Goal: Information Seeking & Learning: Learn about a topic

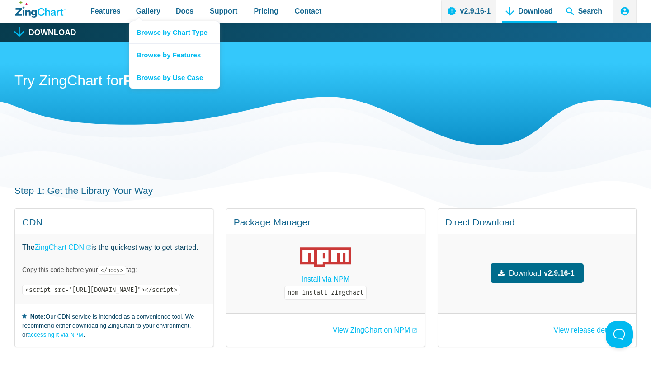
click at [142, 21] on nav "Browse by Chart Type Browse by Features Browse by Use Case" at bounding box center [174, 55] width 91 height 68
click at [148, 8] on span "Gallery" at bounding box center [148, 11] width 24 height 12
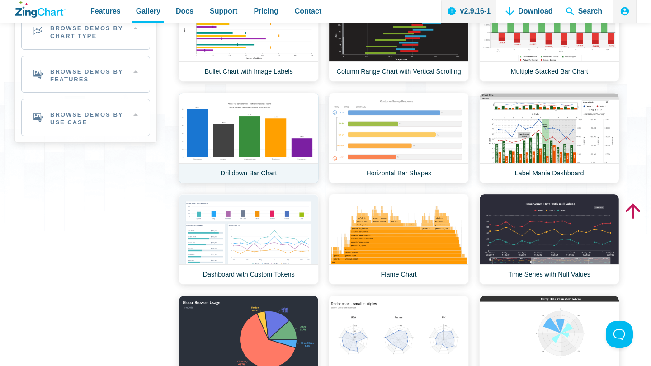
scroll to position [147, 0]
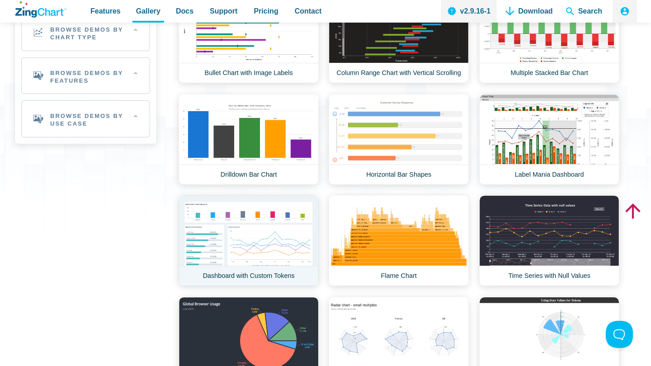
click at [269, 238] on link "Dashboard with Custom Tokens" at bounding box center [249, 240] width 140 height 91
click at [272, 247] on link "Dashboard with Custom Tokens" at bounding box center [249, 240] width 140 height 91
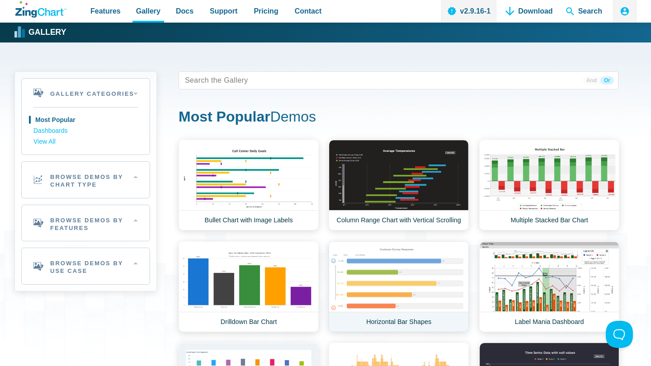
scroll to position [0, 0]
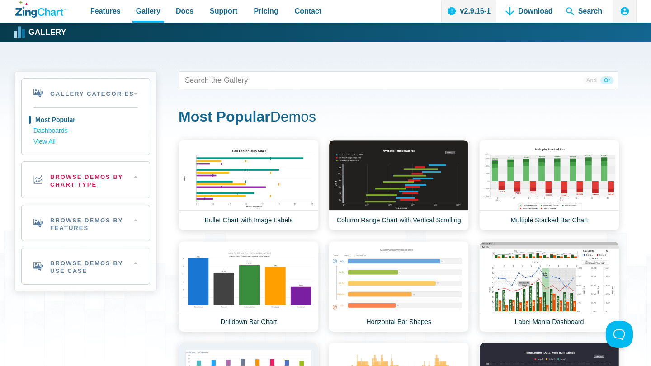
click at [130, 171] on h2 "Browse Demos By Chart Type" at bounding box center [86, 180] width 128 height 36
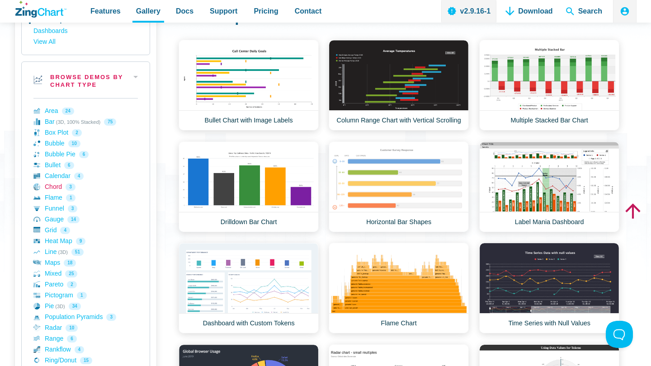
scroll to position [103, 0]
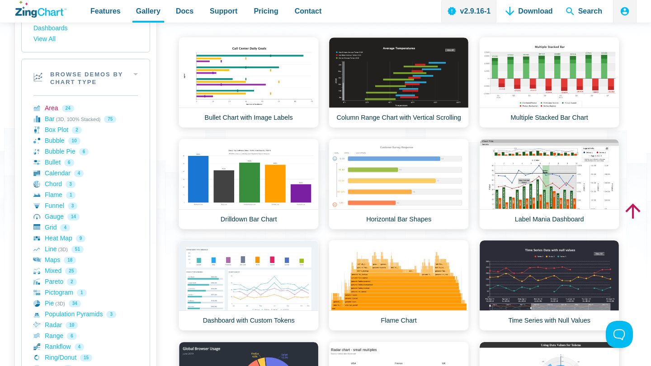
click at [54, 105] on link "Area 24" at bounding box center [85, 108] width 104 height 11
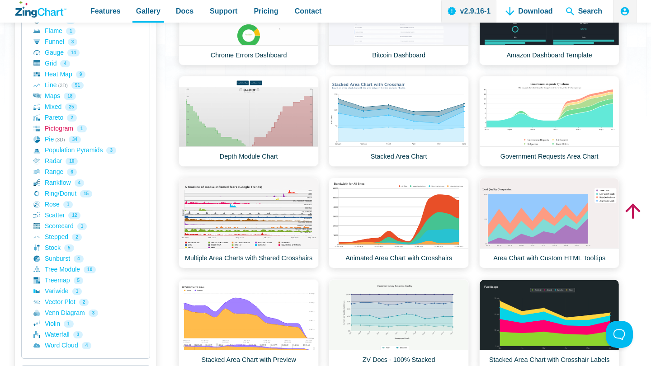
scroll to position [266, 0]
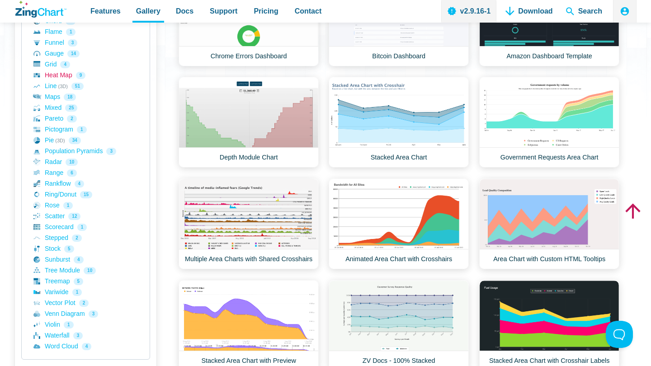
click at [53, 72] on link "Heat Map 9" at bounding box center [85, 75] width 104 height 11
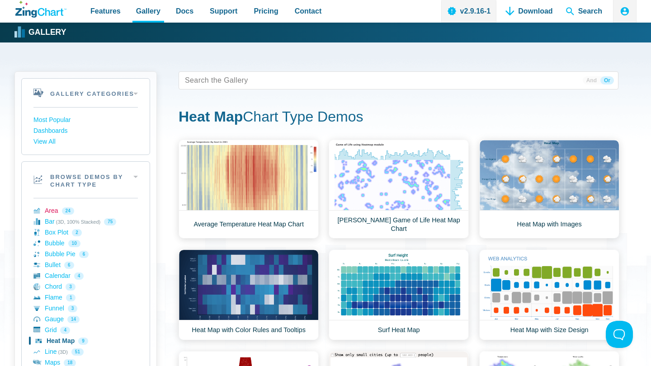
click at [52, 209] on link "Area 24" at bounding box center [85, 211] width 104 height 11
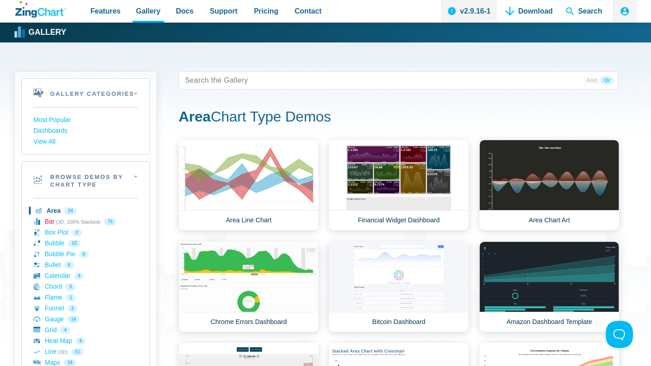
click at [50, 220] on link "Bar (3D, 100% Stacked) 75" at bounding box center [85, 222] width 104 height 11
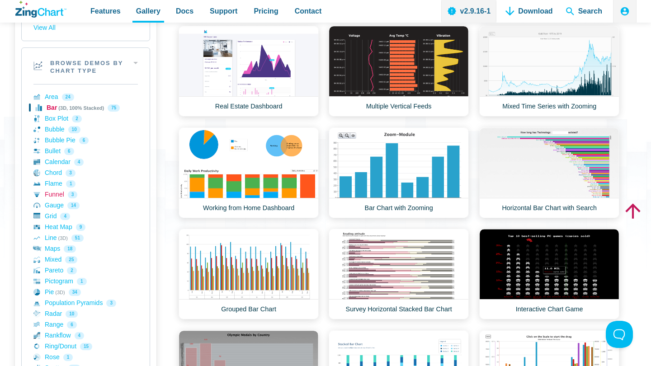
scroll to position [23, 0]
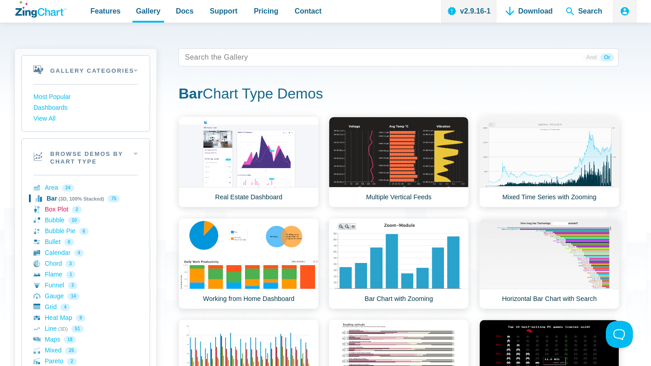
click at [56, 205] on link "Box Plot 2" at bounding box center [85, 209] width 104 height 11
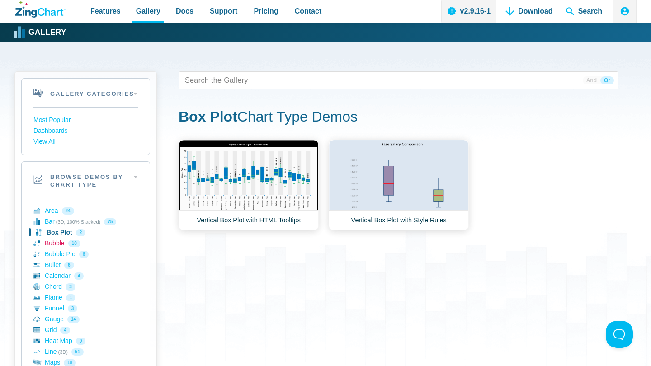
click at [45, 240] on link "Bubble 10" at bounding box center [85, 243] width 104 height 11
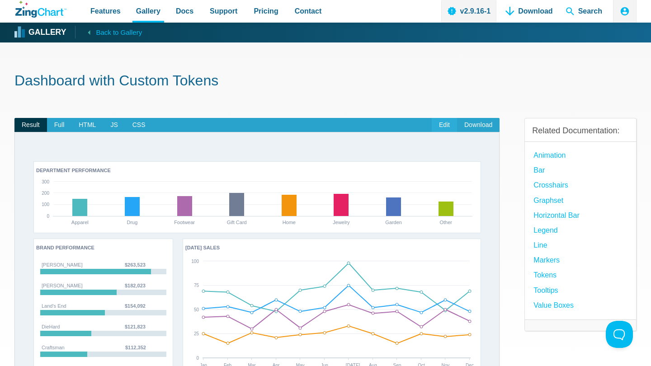
click at [448, 124] on link "Edit" at bounding box center [444, 125] width 25 height 14
click at [59, 125] on span "Full" at bounding box center [59, 125] width 25 height 14
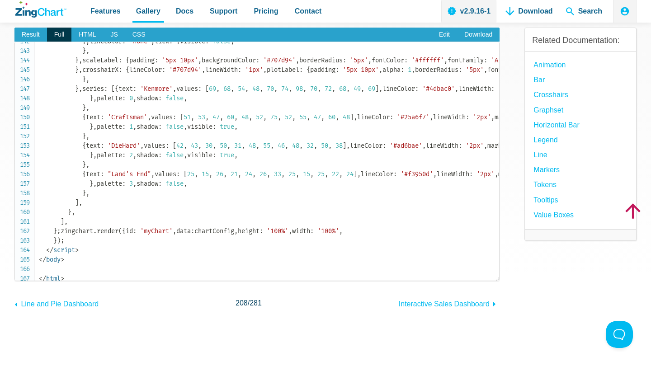
scroll to position [1347, 0]
click at [40, 33] on span "Result" at bounding box center [30, 35] width 33 height 14
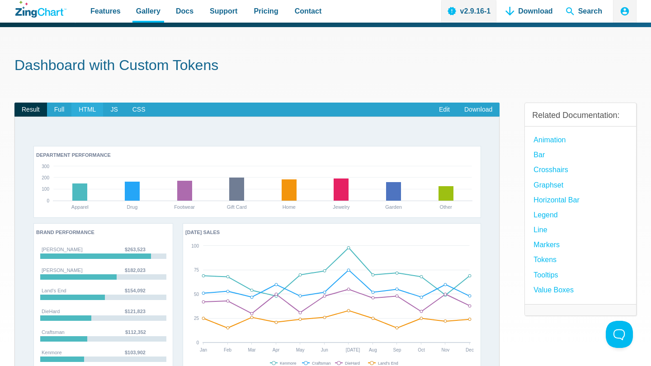
click at [81, 108] on span "HTML" at bounding box center [87, 110] width 32 height 14
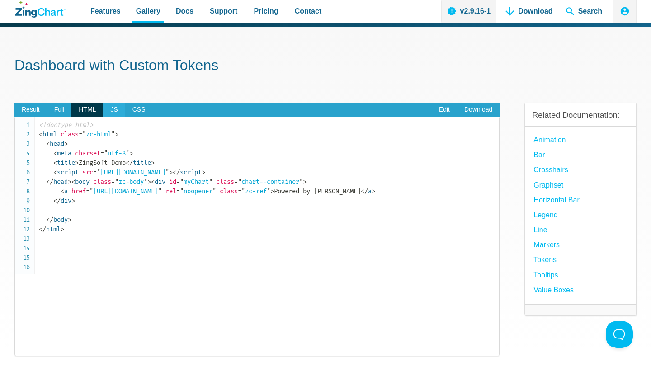
click at [114, 109] on span "JS" at bounding box center [114, 110] width 22 height 14
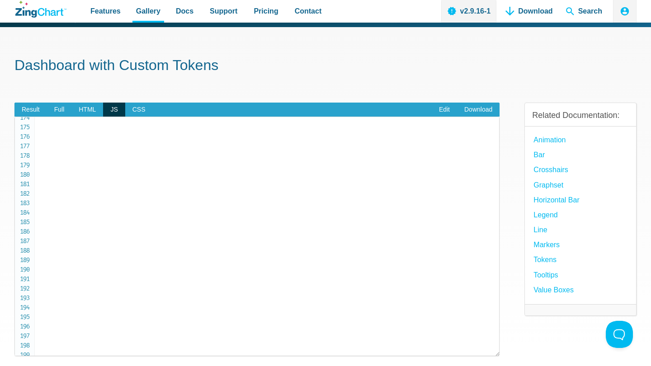
scroll to position [1693, 0]
click at [32, 107] on span "Result" at bounding box center [30, 110] width 33 height 14
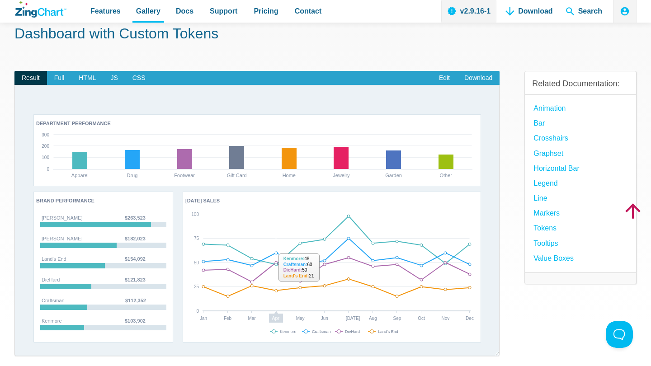
scroll to position [52, 0]
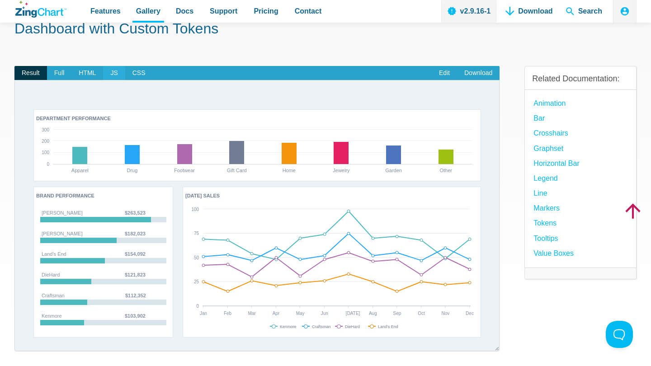
click at [117, 73] on span "JS" at bounding box center [114, 73] width 22 height 14
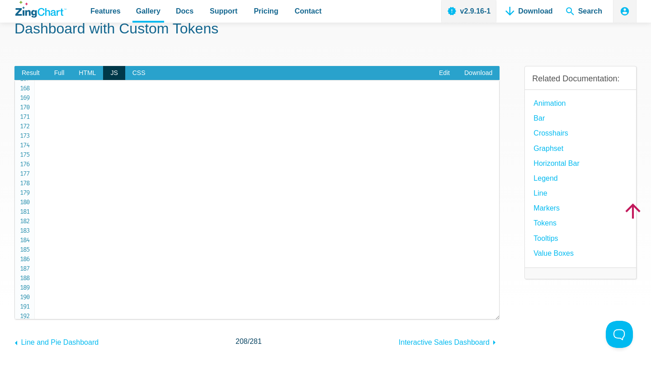
scroll to position [1585, 0]
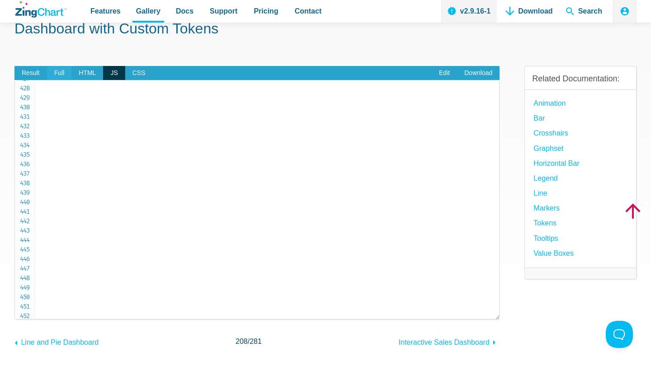
click at [61, 76] on span "Full" at bounding box center [59, 73] width 25 height 14
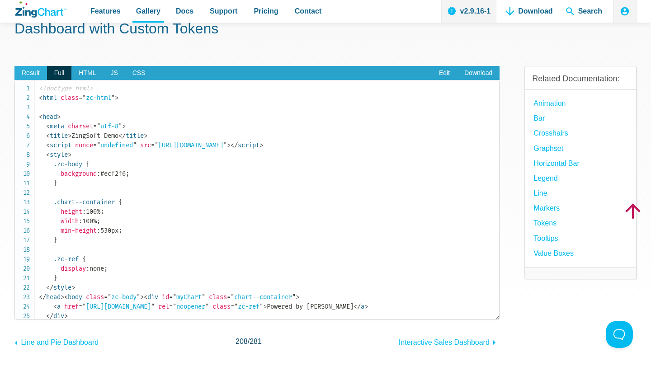
click at [39, 74] on span "Result" at bounding box center [30, 73] width 33 height 14
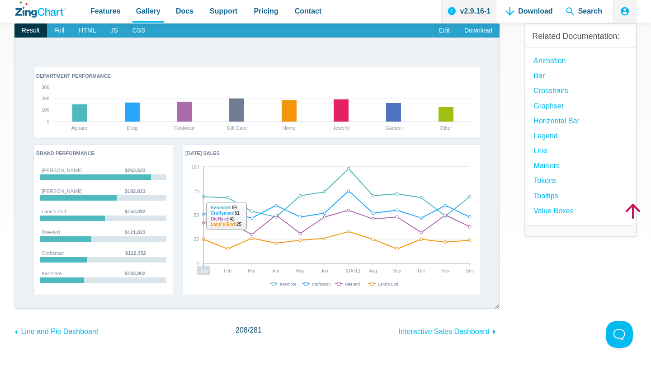
scroll to position [103, 0]
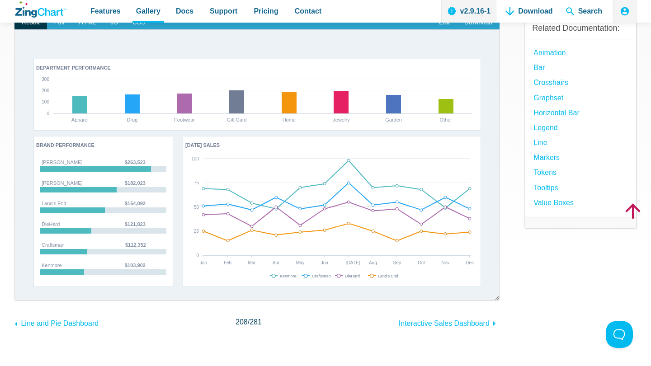
click at [311, 278] on div "App Content" at bounding box center [333, 276] width 132 height 9
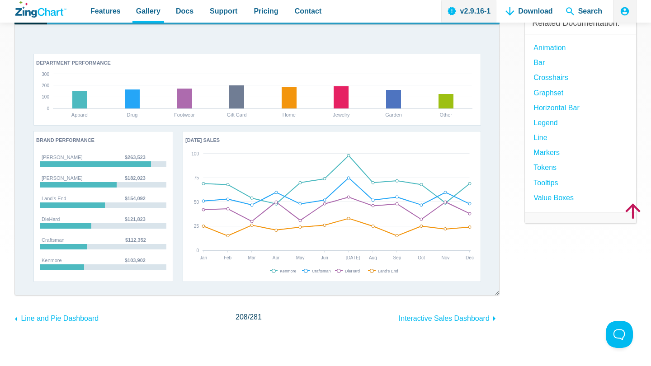
scroll to position [99, 0]
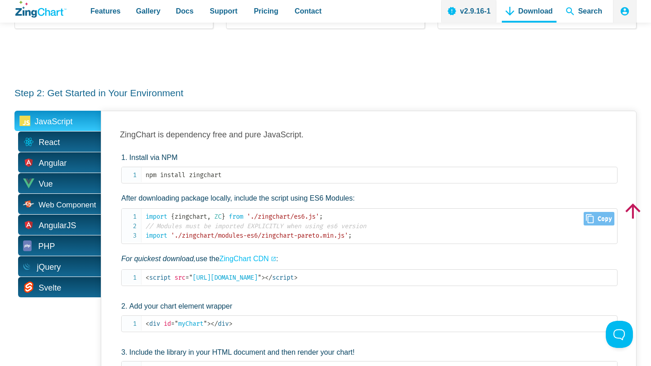
scroll to position [318, 0]
click at [62, 236] on span "PHP" at bounding box center [57, 246] width 86 height 20
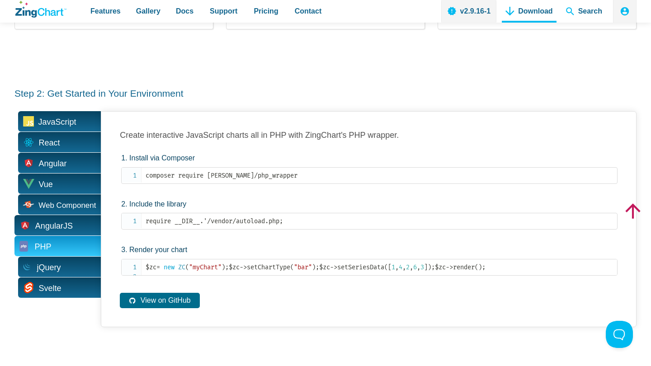
click at [77, 216] on span "AngularJS" at bounding box center [57, 225] width 86 height 20
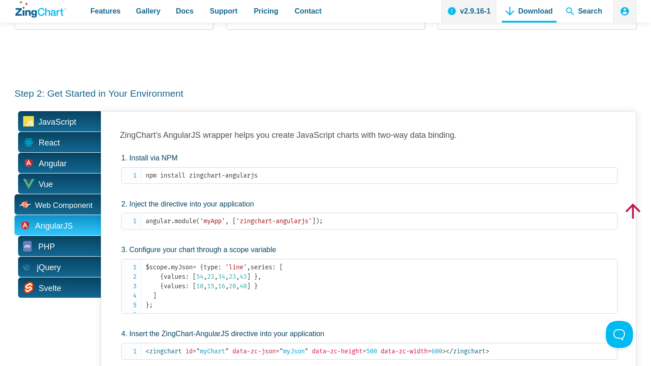
click at [77, 202] on span "Web Component" at bounding box center [63, 206] width 57 height 8
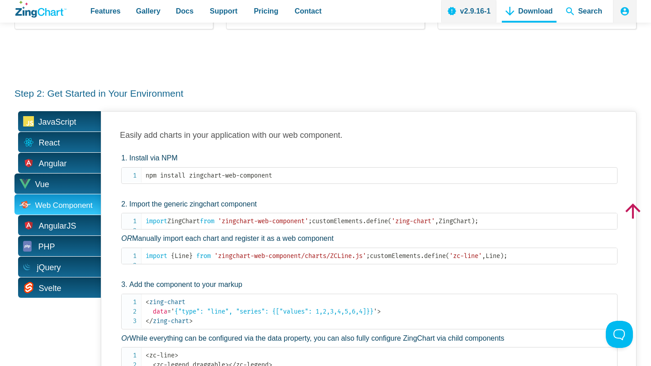
click at [73, 180] on span "Vue" at bounding box center [57, 184] width 86 height 20
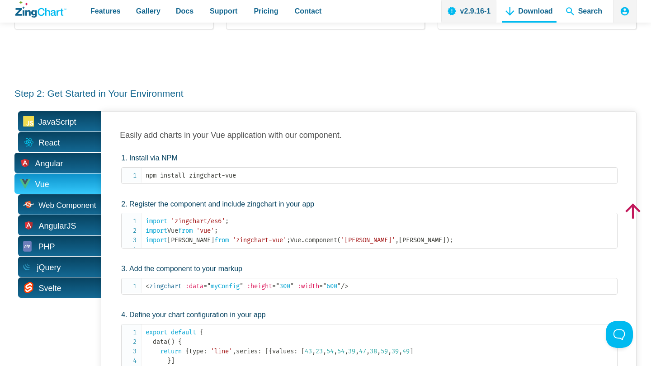
click at [70, 157] on span "Angular" at bounding box center [57, 163] width 86 height 20
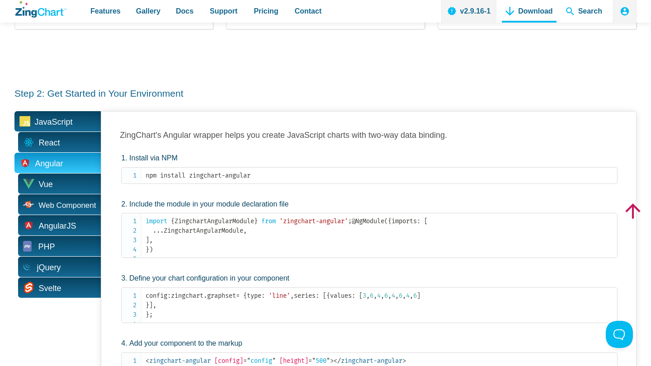
click at [63, 115] on span "JavaScript" at bounding box center [54, 122] width 38 height 14
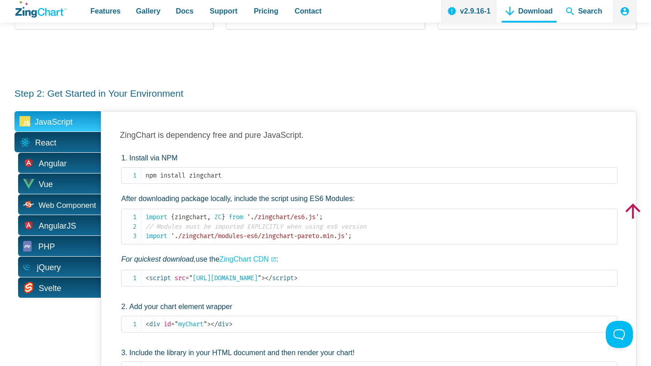
click at [63, 132] on span "React" at bounding box center [57, 142] width 86 height 20
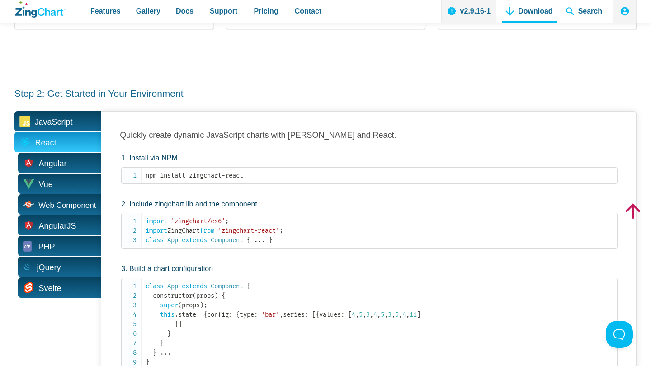
click at [53, 121] on span "JavaScript" at bounding box center [57, 121] width 86 height 20
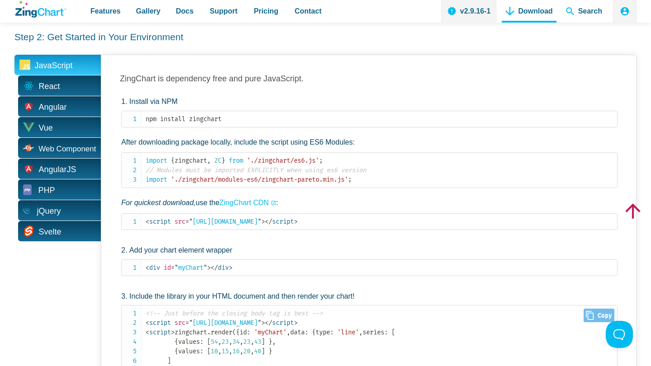
scroll to position [374, 0]
click at [269, 167] on span "// Modules must be imported EXPLICITLY when using es6 version" at bounding box center [256, 171] width 221 height 8
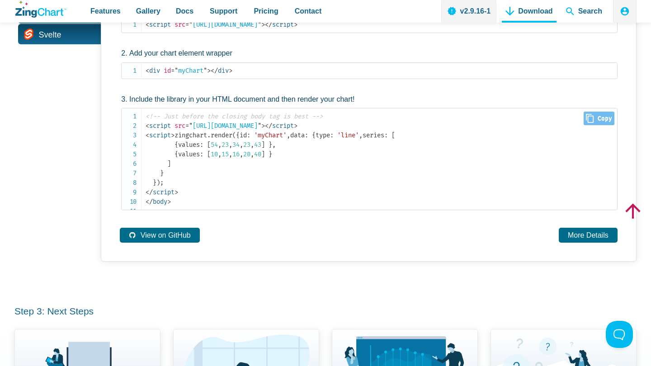
scroll to position [567, 0]
